Goal: Information Seeking & Learning: Find specific fact

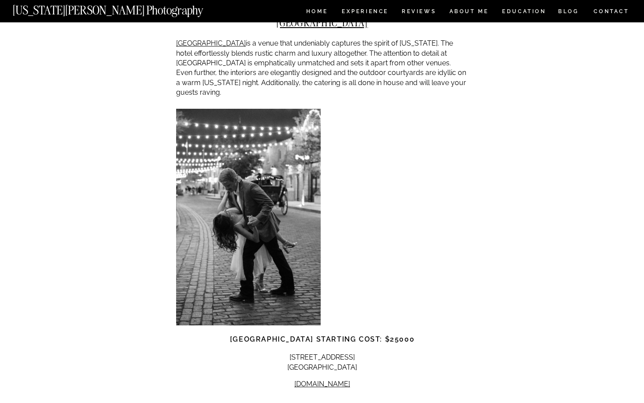
scroll to position [1442, 0]
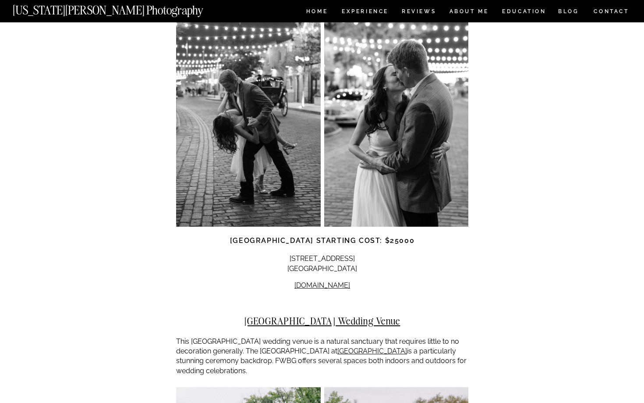
drag, startPoint x: 361, startPoint y: 229, endPoint x: 298, endPoint y: 221, distance: 63.5
click at [298, 254] on p "[STREET_ADDRESS]" at bounding box center [322, 264] width 292 height 20
copy p "[STREET_ADDRESS]"
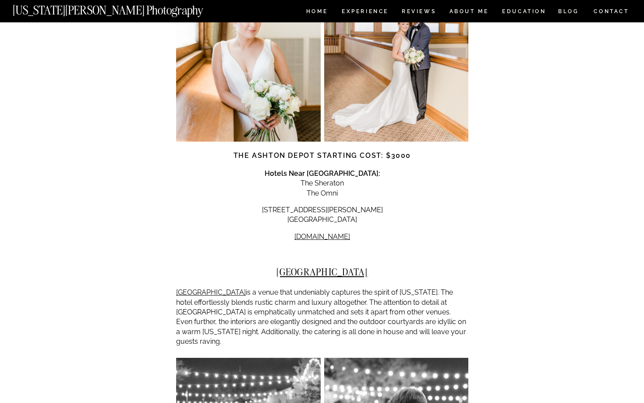
scroll to position [1071, 0]
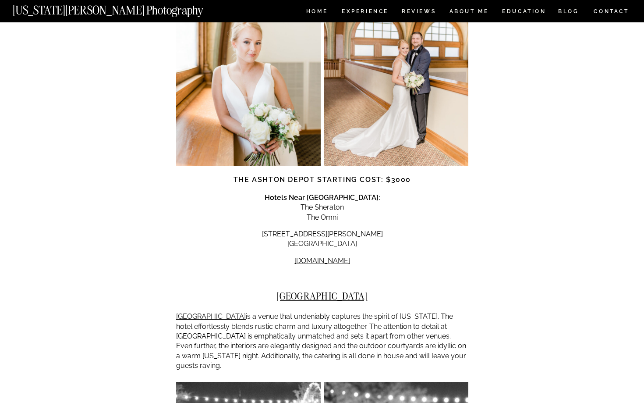
click at [393, 312] on p "[GEOGRAPHIC_DATA] is a venue that undeniably captures the spirit of [US_STATE].…" at bounding box center [322, 341] width 292 height 59
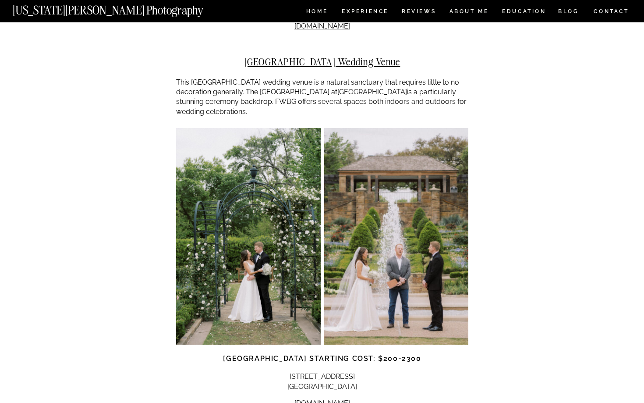
scroll to position [1703, 0]
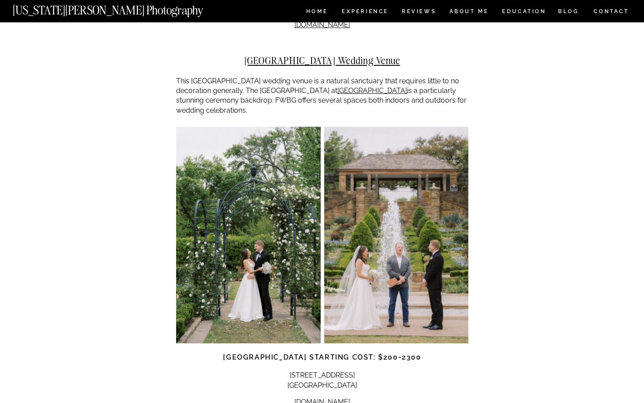
drag, startPoint x: 362, startPoint y: 347, endPoint x: 278, endPoint y: 338, distance: 84.2
click at [278, 370] on p "[STREET_ADDRESS] [GEOGRAPHIC_DATA]" at bounding box center [322, 380] width 292 height 20
copy p "[STREET_ADDRESS] [GEOGRAPHIC_DATA]"
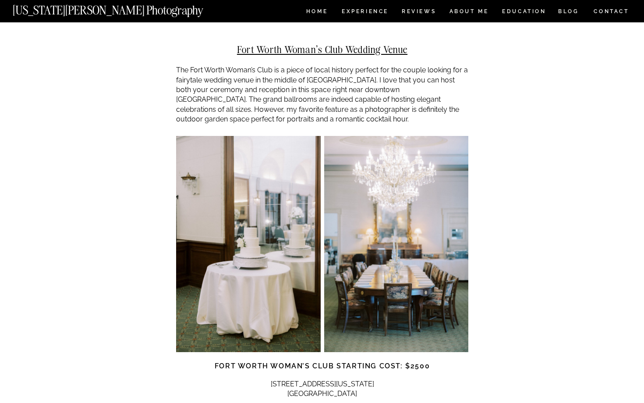
scroll to position [2511, 0]
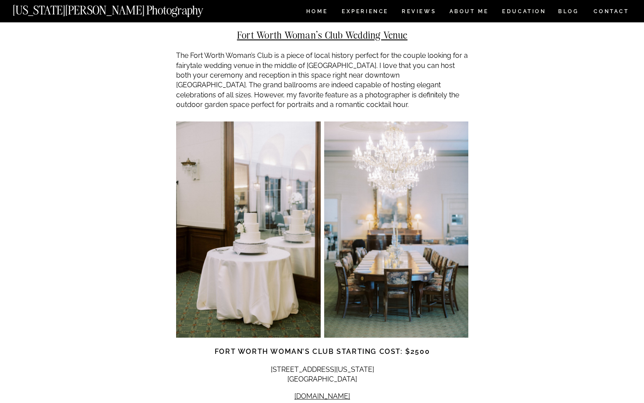
drag, startPoint x: 371, startPoint y: 342, endPoint x: 282, endPoint y: 331, distance: 89.6
click at [282, 365] on p "[STREET_ADDRESS][US_STATE] [GEOGRAPHIC_DATA]" at bounding box center [322, 375] width 292 height 20
copy p "[STREET_ADDRESS][US_STATE] [GEOGRAPHIC_DATA]"
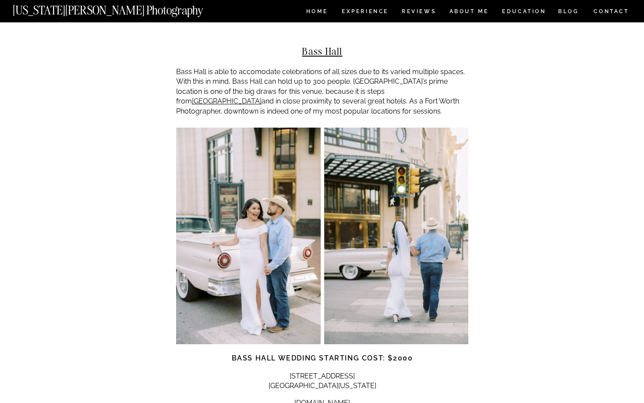
scroll to position [2891, 0]
drag, startPoint x: 369, startPoint y: 342, endPoint x: 268, endPoint y: 337, distance: 101.8
click at [268, 371] on p "[STREET_ADDRESS][US_STATE]" at bounding box center [322, 381] width 292 height 20
copy p "[STREET_ADDRESS][US_STATE]"
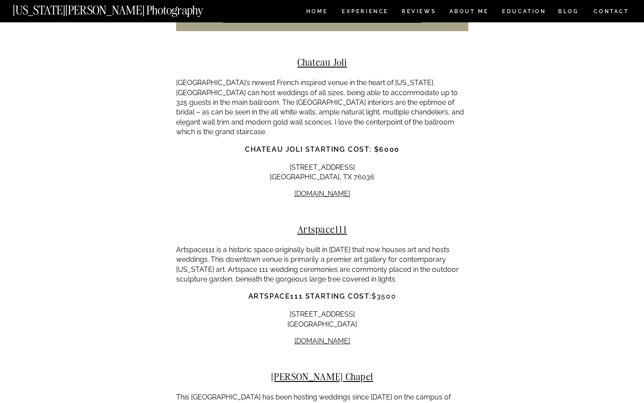
scroll to position [4859, 0]
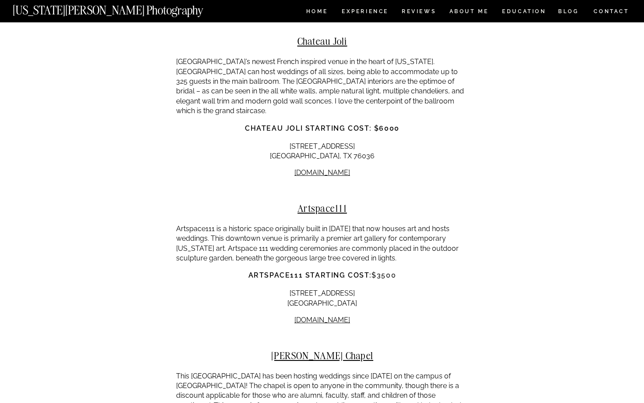
drag, startPoint x: 362, startPoint y: 235, endPoint x: 280, endPoint y: 226, distance: 82.5
click at [280, 288] on p "[STREET_ADDRESS]" at bounding box center [322, 298] width 292 height 20
copy p "[STREET_ADDRESS]"
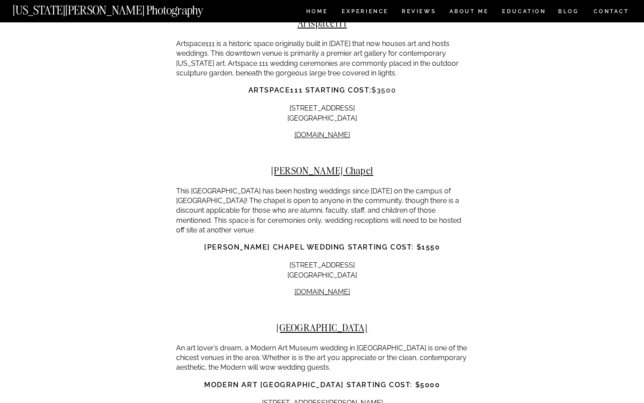
scroll to position [5047, 0]
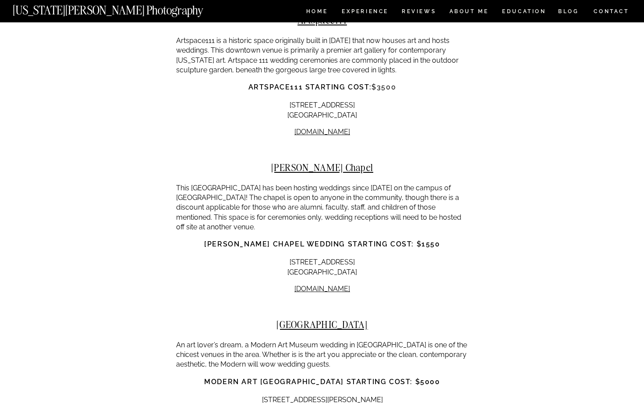
drag, startPoint x: 370, startPoint y: 206, endPoint x: 273, endPoint y: 200, distance: 97.9
click at [273, 257] on p "[STREET_ADDRESS]" at bounding box center [322, 267] width 292 height 20
click at [358, 257] on p "[STREET_ADDRESS]" at bounding box center [322, 267] width 292 height 20
click at [316, 284] on link "[DOMAIN_NAME]" at bounding box center [322, 288] width 56 height 8
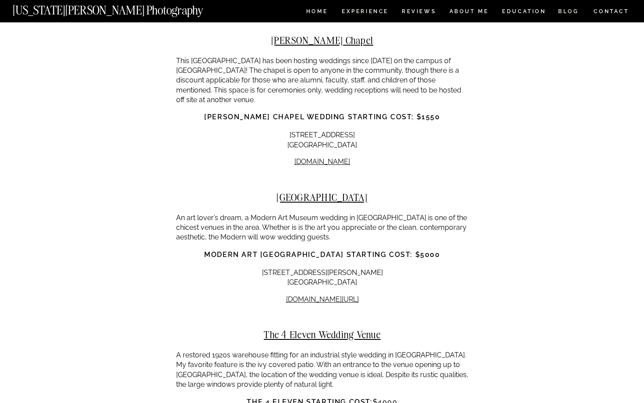
scroll to position [5188, 0]
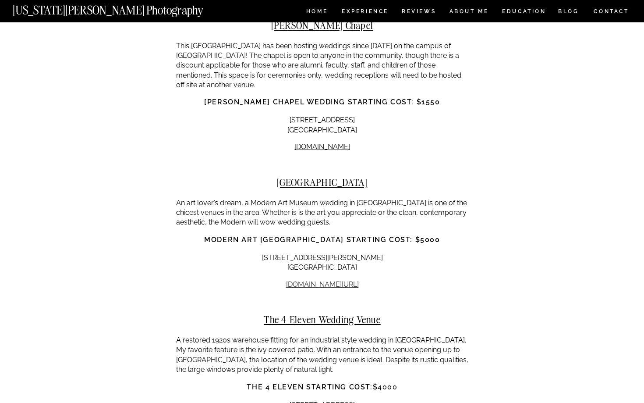
click at [331, 280] on link "[DOMAIN_NAME][URL]" at bounding box center [322, 284] width 73 height 8
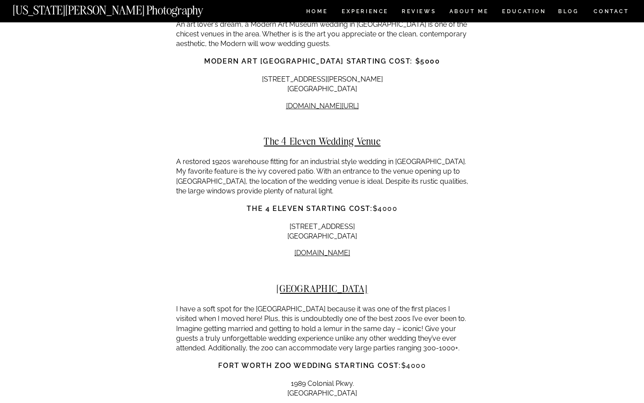
scroll to position [5418, 0]
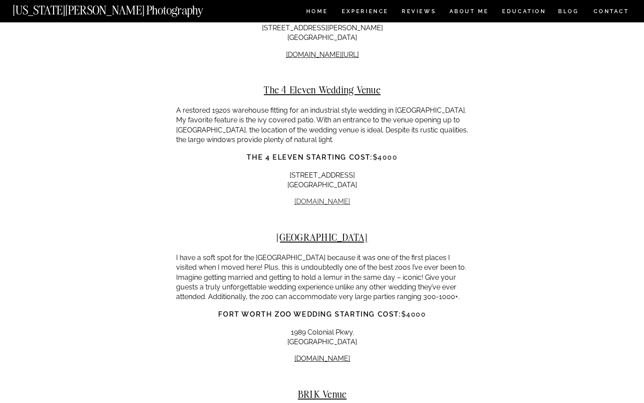
click at [324, 197] on link "[DOMAIN_NAME]" at bounding box center [322, 201] width 56 height 8
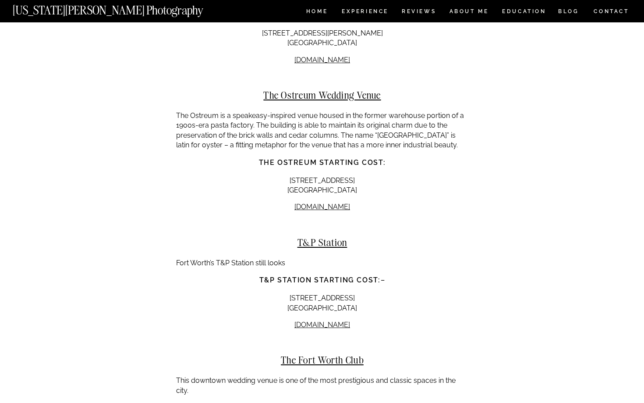
scroll to position [6358, 0]
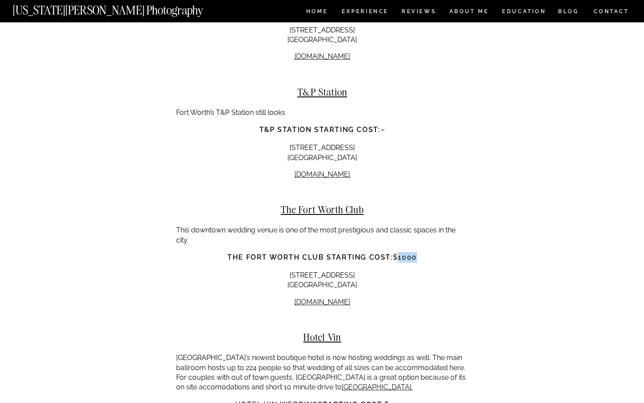
drag, startPoint x: 399, startPoint y: 178, endPoint x: 442, endPoint y: 178, distance: 42.9
click at [442, 252] on h3 "The Fort Worth Club starting cost: $1000" at bounding box center [322, 257] width 292 height 11
click at [327, 298] on link "[DOMAIN_NAME]" at bounding box center [322, 302] width 56 height 8
drag, startPoint x: 366, startPoint y: 206, endPoint x: 288, endPoint y: 199, distance: 78.4
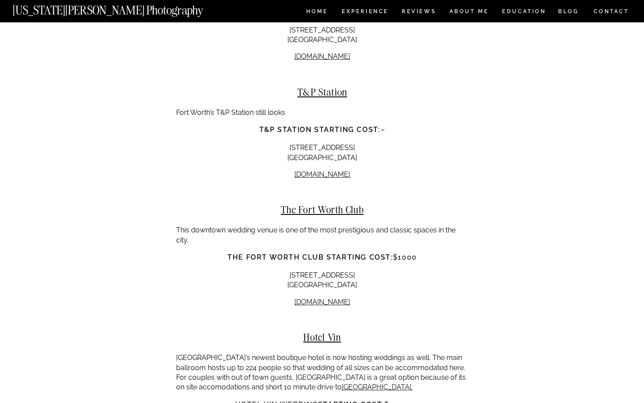
click at [288, 270] on p "[STREET_ADDRESS]" at bounding box center [322, 280] width 292 height 20
copy p "[STREET_ADDRESS]"
click at [323, 298] on link "[DOMAIN_NAME]" at bounding box center [322, 302] width 56 height 8
